Goal: Use online tool/utility: Utilize a website feature to perform a specific function

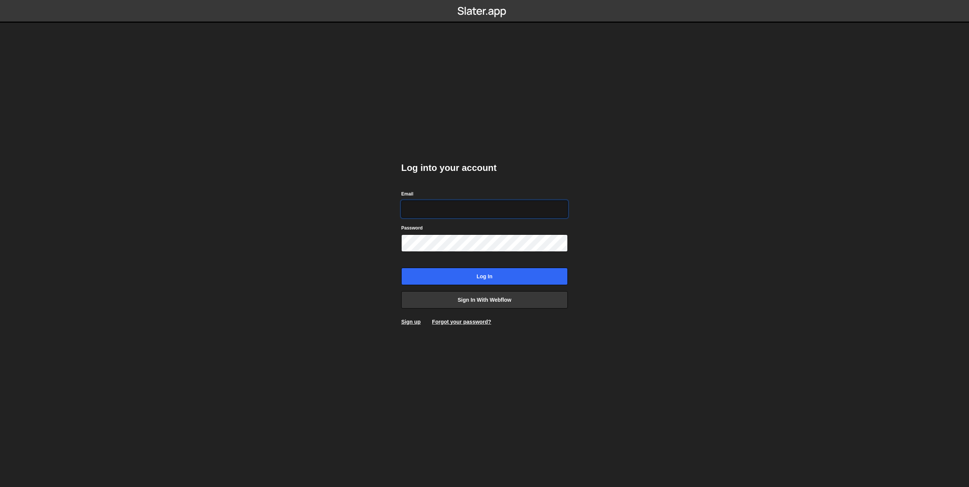
paste input "erik@webyst.com"
type input "erik@webyst.com"
click at [428, 271] on input "Log in" at bounding box center [484, 276] width 167 height 17
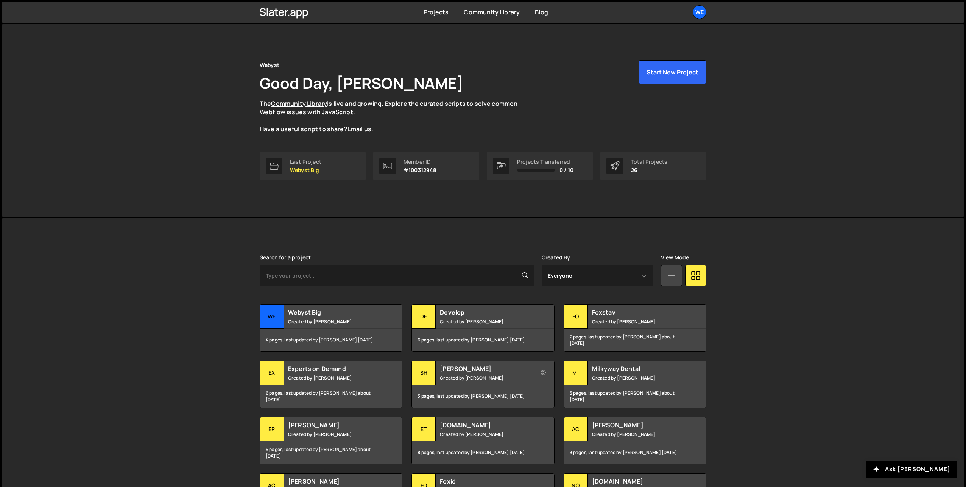
click at [493, 209] on div "Webyst Good Day, Erik Hudec The Community Library is live and growing. Explore …" at bounding box center [482, 120] width 469 height 193
click at [356, 317] on div "Webyst Big Created by David Stolarik" at bounding box center [331, 316] width 142 height 23
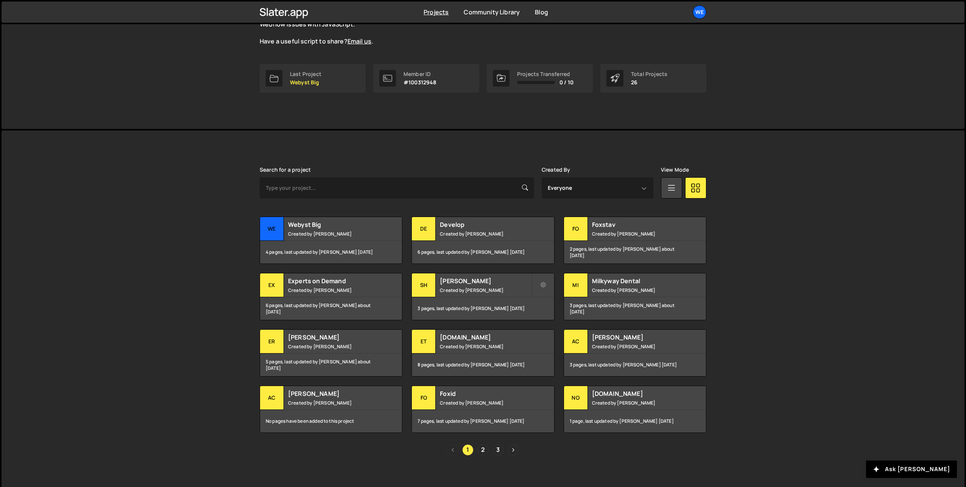
scroll to position [94, 0]
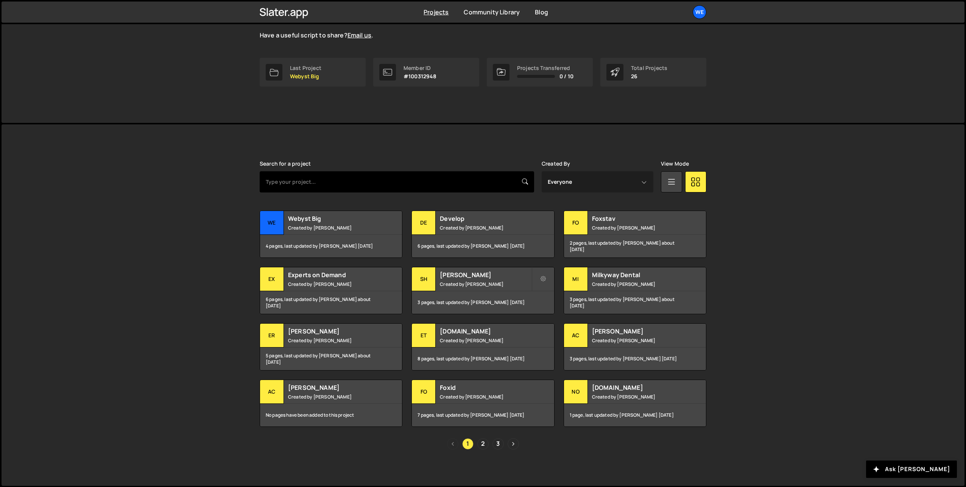
click at [467, 186] on input "text" at bounding box center [397, 181] width 274 height 21
type input "move"
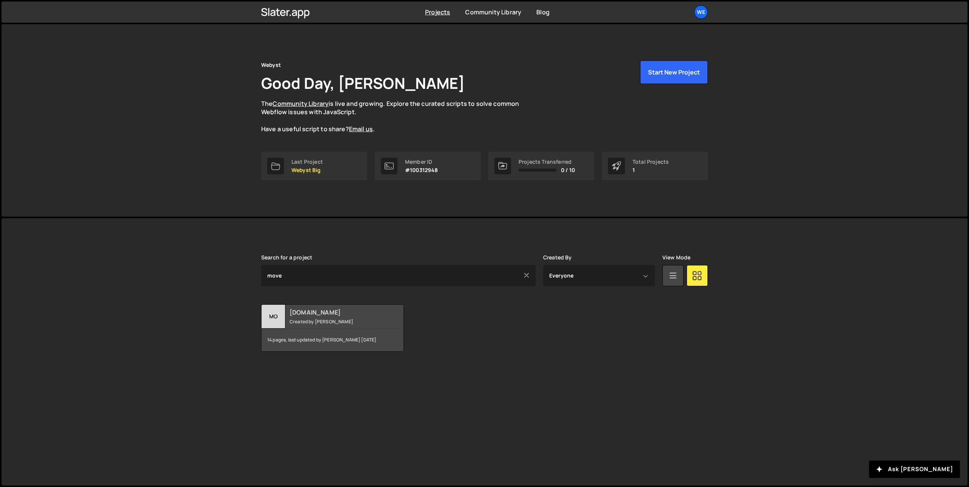
click at [318, 318] on div "move-homes.com Created by David Stolarik" at bounding box center [333, 316] width 142 height 23
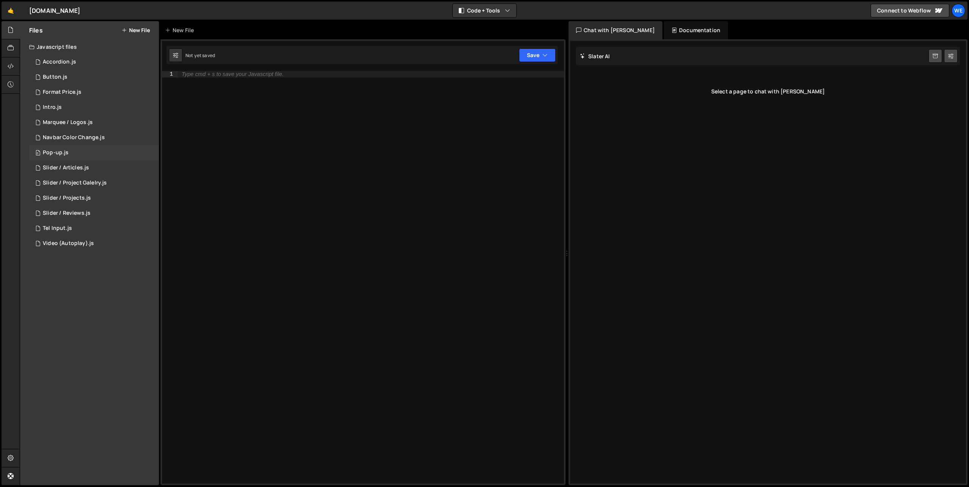
click at [84, 148] on div "0 Pop-up.js 0" at bounding box center [94, 152] width 130 height 15
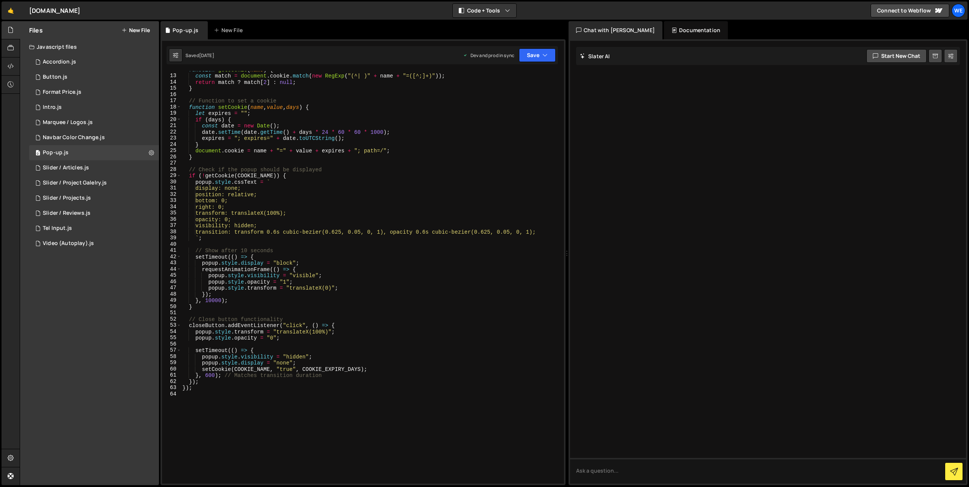
scroll to position [75, 0]
click at [219, 299] on div "const match = document . cookie . match ( new RegExp ( "(^| )" + name + "=([^;]…" at bounding box center [371, 283] width 380 height 425
click at [210, 299] on div "const match = document . cookie . match ( new RegExp ( "(^| )" + name + "=([^;]…" at bounding box center [371, 283] width 380 height 425
type textarea "}, 2000);"
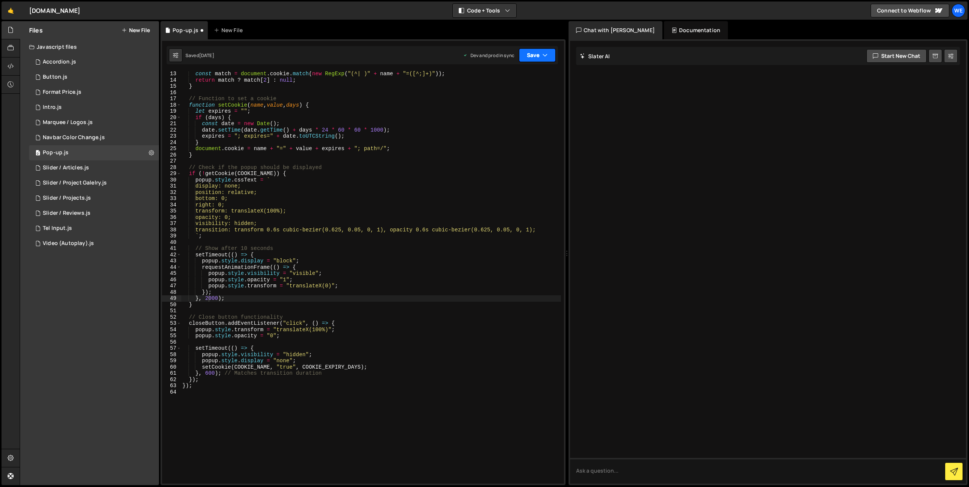
click at [536, 56] on button "Save" at bounding box center [537, 55] width 37 height 14
click at [512, 102] on div "Saved [DATE]" at bounding box center [511, 106] width 79 height 9
